Goal: Find specific page/section: Find specific page/section

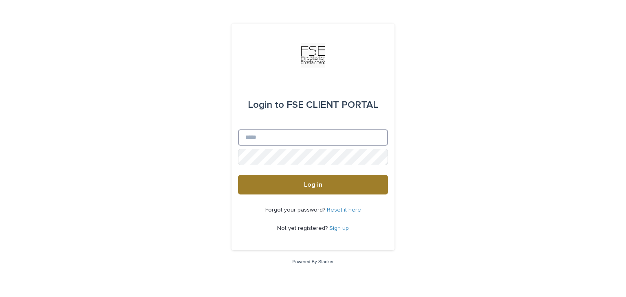
type input "**********"
click at [297, 183] on button "Log in" at bounding box center [313, 185] width 150 height 20
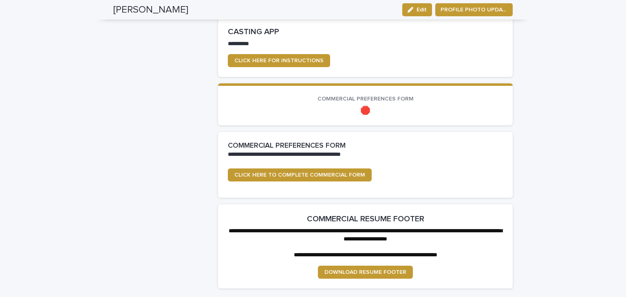
scroll to position [611, 0]
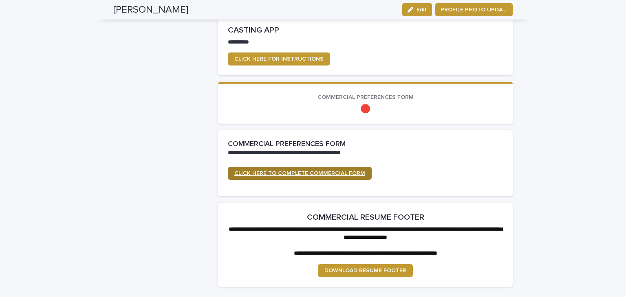
click at [321, 173] on span "CLICK HERE TO COMPLETE COMMERCIAL FORM" at bounding box center [299, 174] width 131 height 6
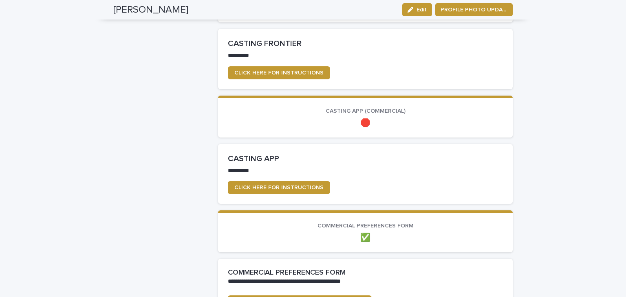
scroll to position [467, 0]
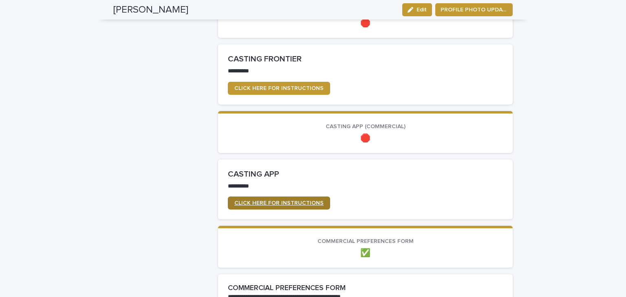
click at [292, 200] on span "CLICK HERE FOR INSTRUCTIONS" at bounding box center [278, 203] width 89 height 6
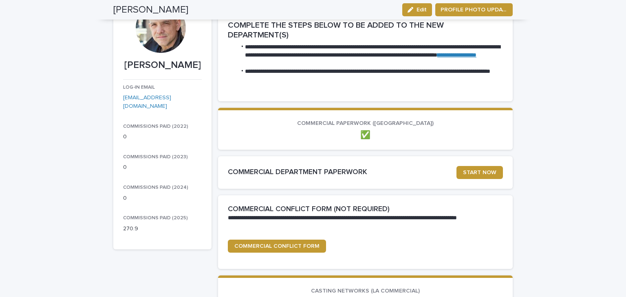
scroll to position [0, 0]
